Goal: Transaction & Acquisition: Purchase product/service

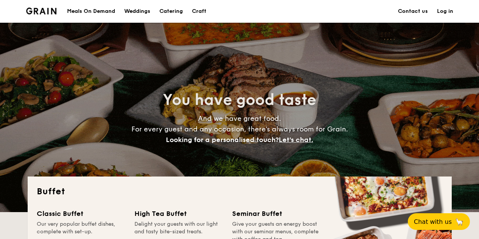
drag, startPoint x: 0, startPoint y: 0, endPoint x: 76, endPoint y: 159, distance: 176.4
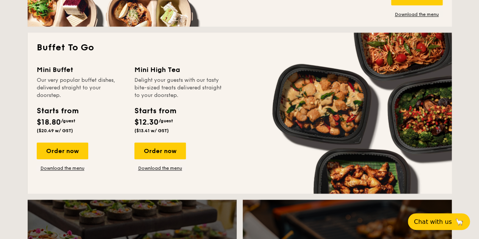
scroll to position [568, 0]
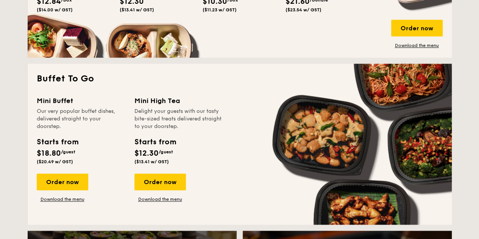
scroll to position [417, 0]
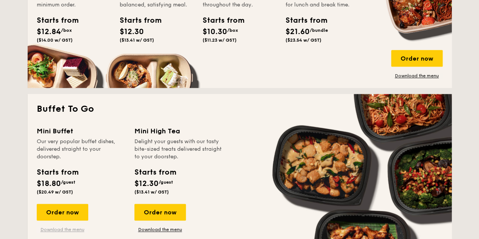
click at [78, 229] on link "Download the menu" at bounding box center [63, 230] width 52 height 6
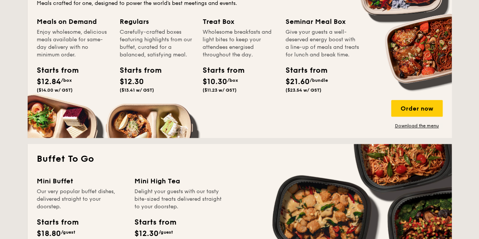
scroll to position [303, 0]
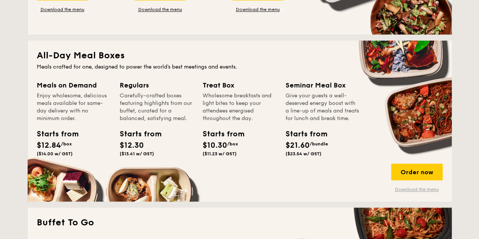
click at [411, 191] on link "Download the menu" at bounding box center [417, 189] width 52 height 6
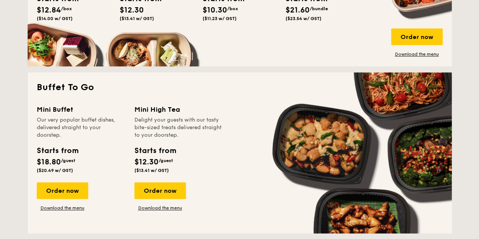
scroll to position [455, 0]
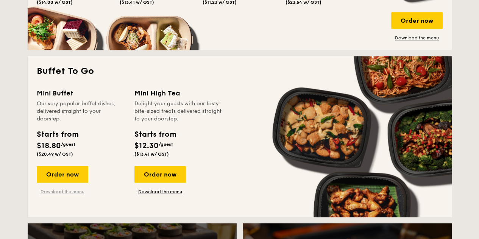
click at [75, 190] on link "Download the menu" at bounding box center [63, 192] width 52 height 6
click at [60, 175] on div "Order now" at bounding box center [63, 174] width 52 height 17
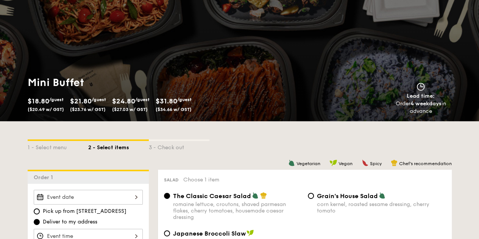
scroll to position [38, 0]
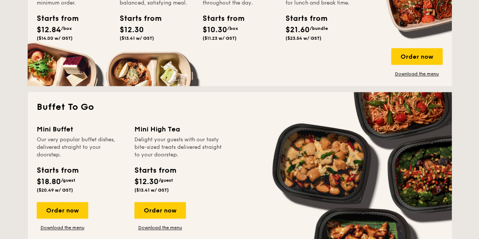
scroll to position [433, 0]
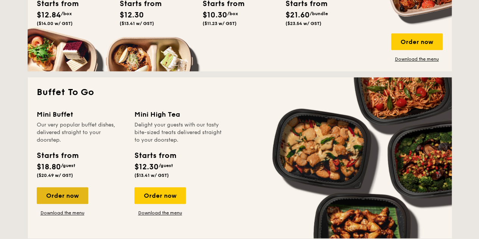
click at [76, 196] on div "Order now" at bounding box center [63, 195] width 52 height 17
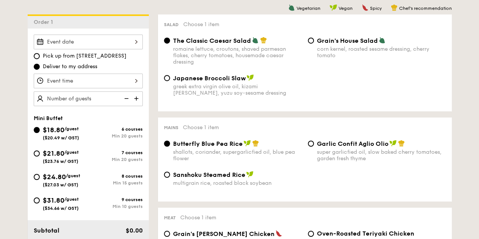
scroll to position [189, 0]
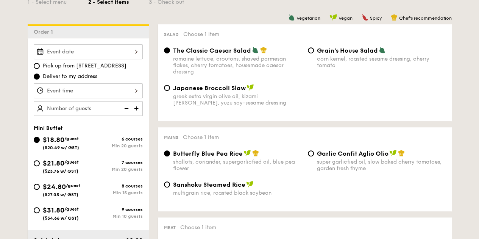
click at [323, 57] on div "corn kernel, roasted sesame dressing, cherry tomato" at bounding box center [381, 62] width 129 height 13
click at [314, 53] on input "Grain's House Salad corn kernel, roasted sesame dressing, cherry tomato" at bounding box center [311, 50] width 6 height 6
radio input "true"
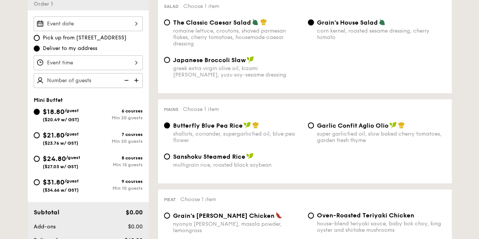
scroll to position [227, 0]
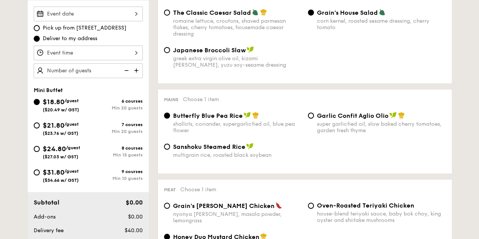
click at [323, 121] on div "Garlic Confit Aglio Olio super garlicfied oil, slow baked cherry tomatoes, gard…" at bounding box center [381, 123] width 129 height 22
click at [314, 119] on input "Garlic Confit Aglio Olio super garlicfied oil, slow baked cherry tomatoes, gard…" at bounding box center [311, 115] width 6 height 6
radio input "true"
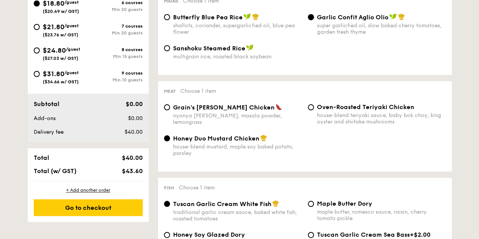
scroll to position [341, 0]
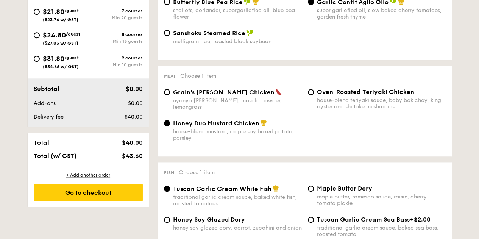
click at [231, 98] on div "Grain's Curry Chicken nyonya curry, masala powder, lemongrass" at bounding box center [237, 99] width 129 height 22
click at [170, 95] on input "Grain's Curry Chicken nyonya curry, masala powder, lemongrass" at bounding box center [167, 92] width 6 height 6
radio input "true"
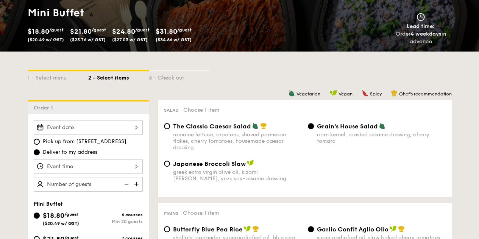
scroll to position [227, 0]
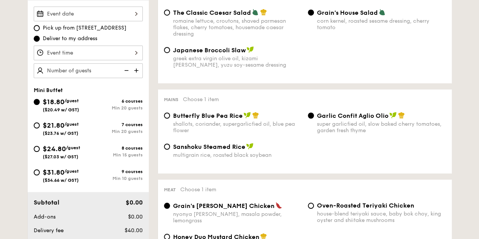
click at [139, 73] on img at bounding box center [136, 70] width 11 height 14
type input "20 guests"
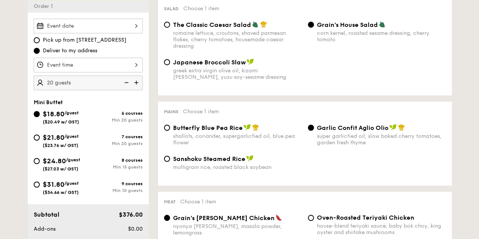
scroll to position [152, 0]
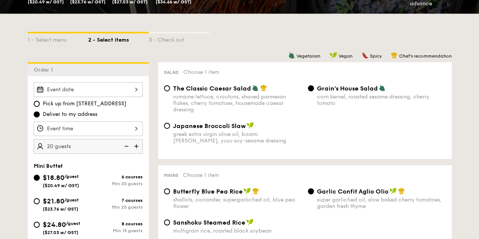
click at [123, 91] on div at bounding box center [88, 89] width 109 height 15
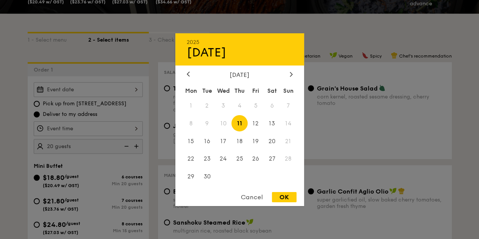
click at [328, 31] on div at bounding box center [239, 119] width 479 height 239
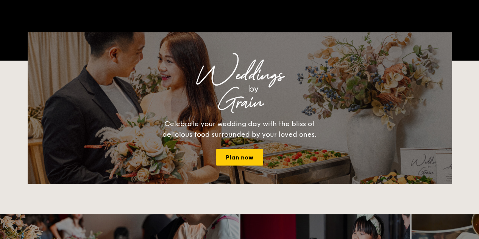
scroll to position [1094, 0]
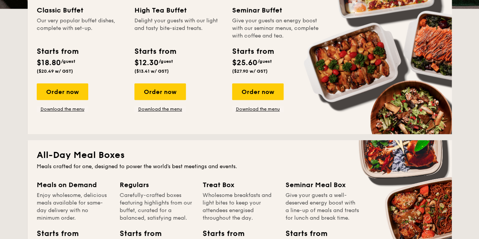
scroll to position [227, 0]
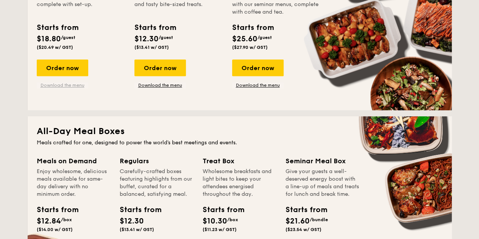
click at [71, 85] on link "Download the menu" at bounding box center [63, 85] width 52 height 6
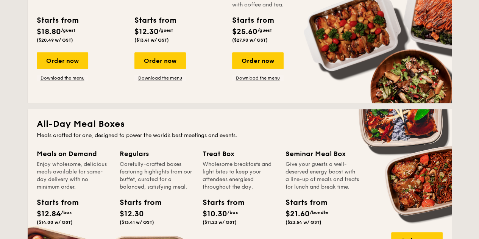
scroll to position [303, 0]
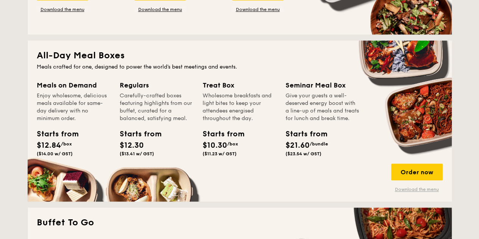
click at [421, 192] on link "Download the menu" at bounding box center [417, 189] width 52 height 6
click at [414, 175] on div "Order now" at bounding box center [417, 172] width 52 height 17
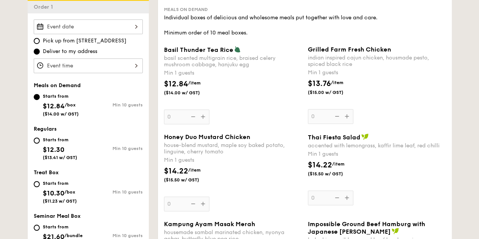
scroll to position [189, 0]
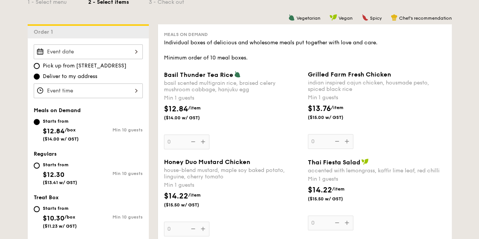
click at [345, 140] on div "Grilled Farm Fresh Chicken indian inspired cajun chicken, housmade pesto, spice…" at bounding box center [377, 110] width 138 height 78
click at [345, 140] on input "0" at bounding box center [330, 141] width 45 height 15
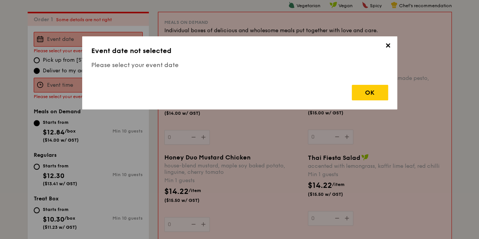
scroll to position [202, 0]
click at [387, 47] on span "✕" at bounding box center [388, 47] width 11 height 11
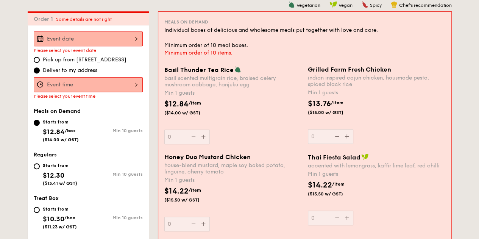
click at [126, 45] on div at bounding box center [88, 38] width 109 height 15
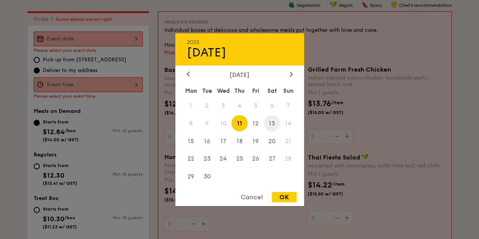
click at [275, 121] on span "13" at bounding box center [272, 123] width 16 height 16
click at [287, 199] on div "OK" at bounding box center [284, 197] width 25 height 10
type input "[DATE]"
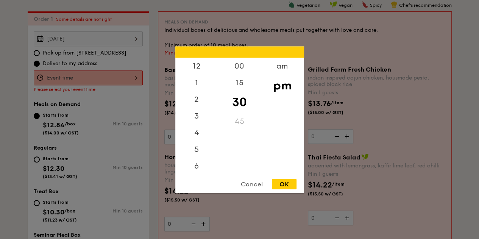
click at [117, 82] on div "12 1 2 3 4 5 6 7 8 9 10 11 00 15 30 45 am pm Cancel OK" at bounding box center [88, 77] width 109 height 15
click at [193, 69] on div "2" at bounding box center [196, 69] width 43 height 22
click at [288, 179] on div "OK" at bounding box center [284, 184] width 25 height 10
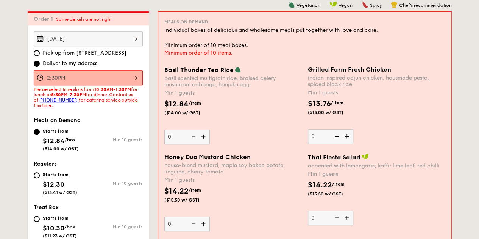
click at [114, 75] on div "2:30PM" at bounding box center [88, 77] width 109 height 15
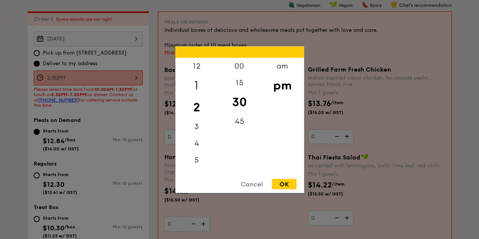
click at [191, 85] on div "1" at bounding box center [196, 85] width 43 height 22
click at [288, 183] on div "OK" at bounding box center [284, 184] width 25 height 10
type input "1:30PM"
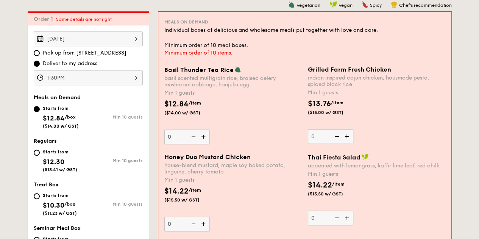
click at [347, 136] on img at bounding box center [347, 136] width 11 height 14
click at [347, 136] on input "0" at bounding box center [330, 136] width 45 height 15
click at [347, 136] on img at bounding box center [347, 136] width 11 height 14
click at [347, 136] on input "1" at bounding box center [330, 136] width 45 height 15
click at [347, 136] on img at bounding box center [347, 136] width 11 height 14
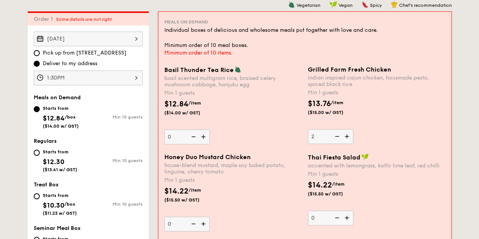
click at [347, 136] on input "2" at bounding box center [330, 136] width 45 height 15
click at [347, 136] on img at bounding box center [347, 136] width 11 height 14
click at [347, 136] on input "3" at bounding box center [330, 136] width 45 height 15
click at [347, 136] on img at bounding box center [347, 136] width 11 height 14
click at [347, 136] on input "4" at bounding box center [330, 136] width 45 height 15
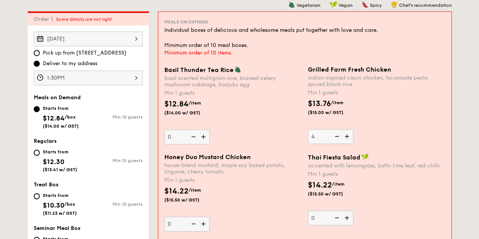
type input "5"
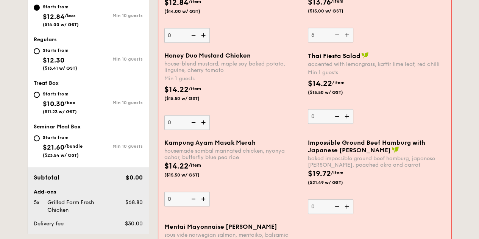
scroll to position [316, 0]
